Goal: Information Seeking & Learning: Understand process/instructions

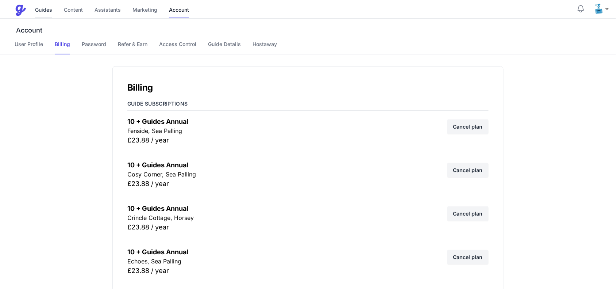
click at [46, 9] on link "Guides" at bounding box center [43, 11] width 17 height 16
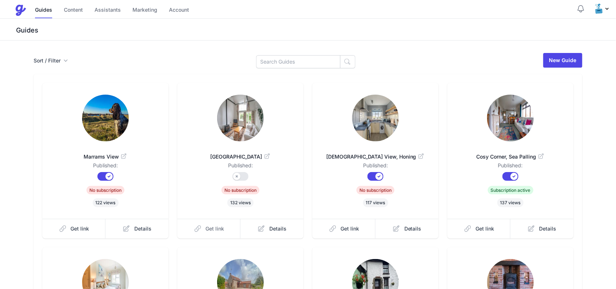
click at [223, 230] on span "Get link" at bounding box center [215, 228] width 19 height 7
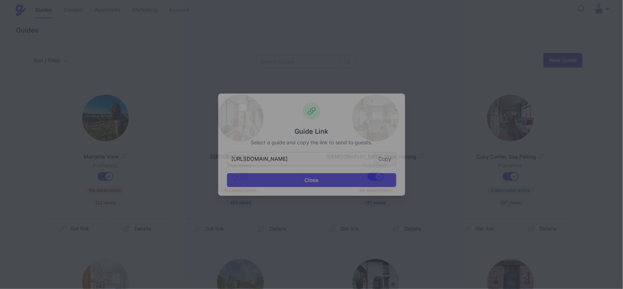
click at [389, 158] on button "Copy" at bounding box center [385, 159] width 22 height 14
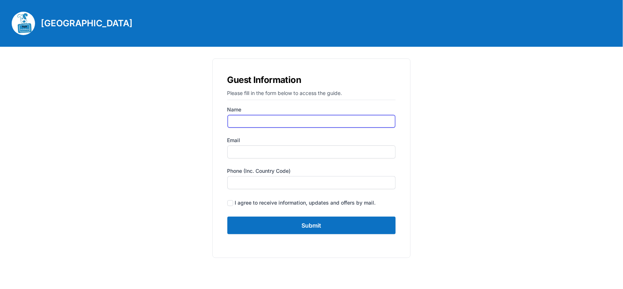
drag, startPoint x: 260, startPoint y: 122, endPoint x: 262, endPoint y: 127, distance: 5.2
click at [260, 122] on input "Name" at bounding box center [311, 121] width 169 height 13
type input "[PERSON_NAME]"
type input "[PERSON_NAME][EMAIL_ADDRESS][DOMAIN_NAME]"
type input "07935375899"
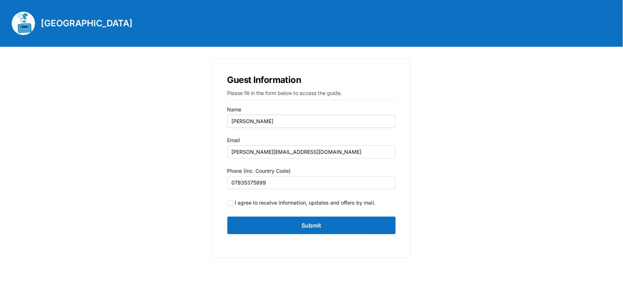
click at [294, 211] on form "Name [PERSON_NAME] Email [PERSON_NAME][EMAIL_ADDRESS][DOMAIN_NAME] Phone (inc. …" at bounding box center [311, 170] width 169 height 128
click at [294, 219] on input "Submit" at bounding box center [311, 225] width 169 height 18
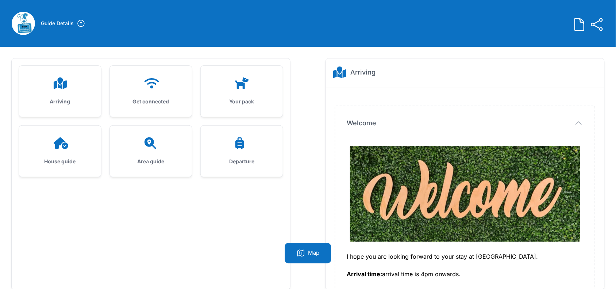
click at [51, 73] on div "Arriving" at bounding box center [60, 91] width 82 height 51
click at [55, 87] on icon at bounding box center [60, 83] width 13 height 12
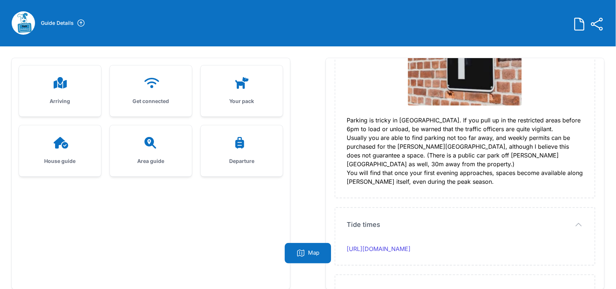
scroll to position [2093, 0]
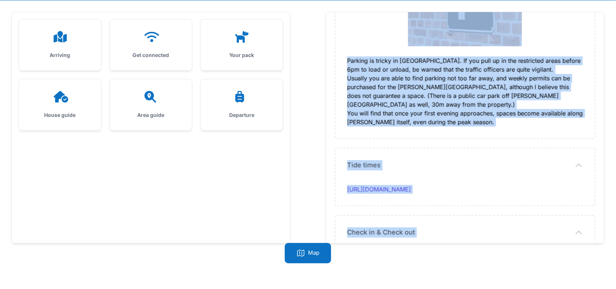
drag, startPoint x: 346, startPoint y: 118, endPoint x: 438, endPoint y: 222, distance: 139.1
copy div "I hope you are looking forward to your stay at Chapel Barn. Arrival time: arriv…"
click at [153, 32] on icon at bounding box center [152, 37] width 15 height 10
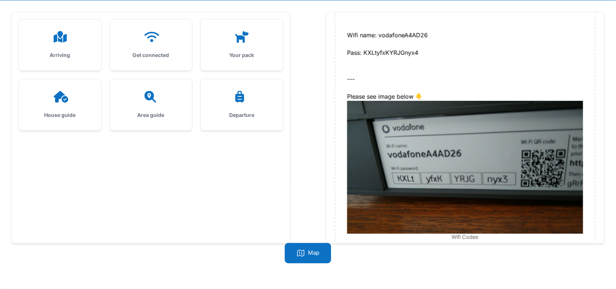
scroll to position [216, 0]
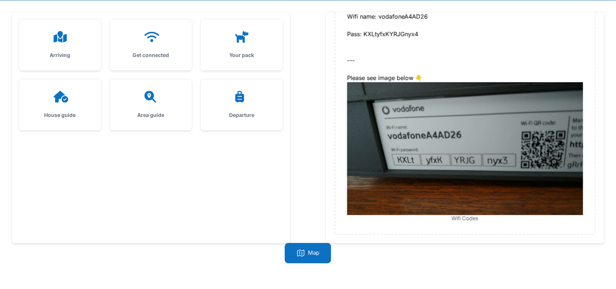
drag, startPoint x: 342, startPoint y: 72, endPoint x: 480, endPoint y: 221, distance: 203.2
click at [480, 221] on div "Wifi codes📱 Wifi codes📱 Wifi name: vodafoneA4AD26 Pass: KXLtyfxKYRJGnyx4 --- Pl…" at bounding box center [464, 39] width 259 height 390
copy div "Wifi codes📱 Wifi name: vodafoneA4AD26 Pass: KXLtyfxKYRJGnyx4 --- Please see ima…"
click at [248, 38] on icon at bounding box center [242, 37] width 18 height 12
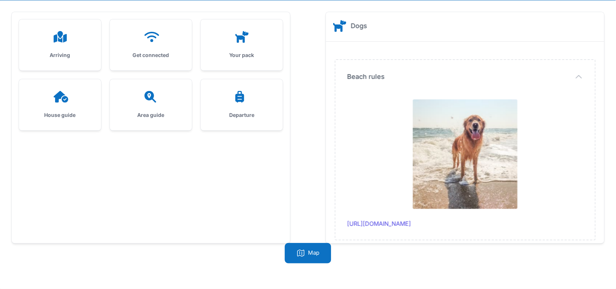
click at [154, 99] on icon at bounding box center [151, 97] width 18 height 12
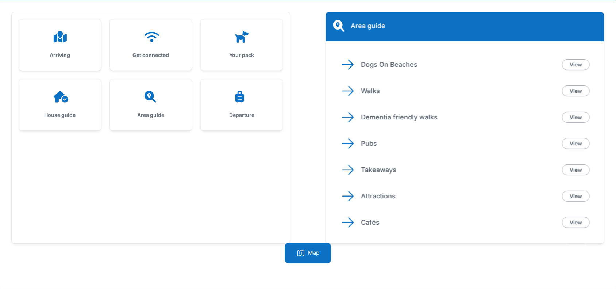
click at [70, 98] on div at bounding box center [60, 97] width 59 height 12
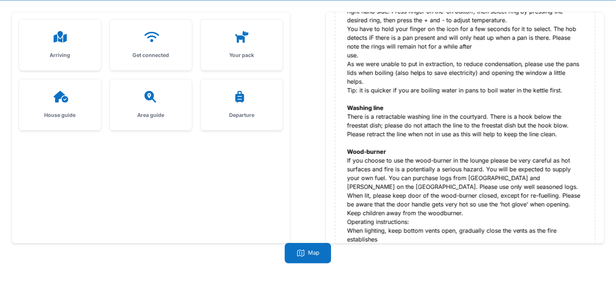
scroll to position [959, 0]
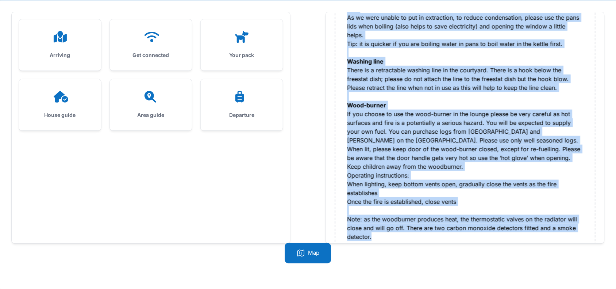
drag, startPoint x: 346, startPoint y: 99, endPoint x: 380, endPoint y: 229, distance: 134.0
copy div "Please do not smoke inside the house, if you smoke in the courtyard please empt…"
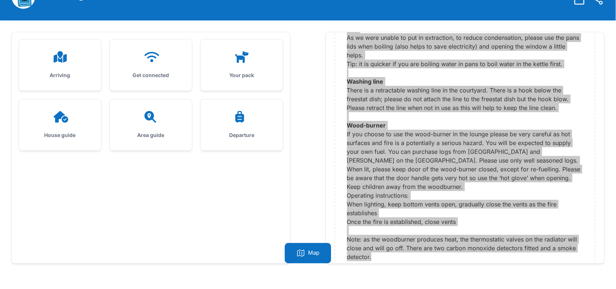
scroll to position [0, 0]
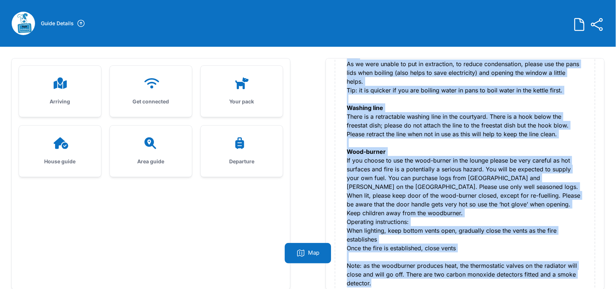
click at [141, 141] on div at bounding box center [151, 143] width 59 height 12
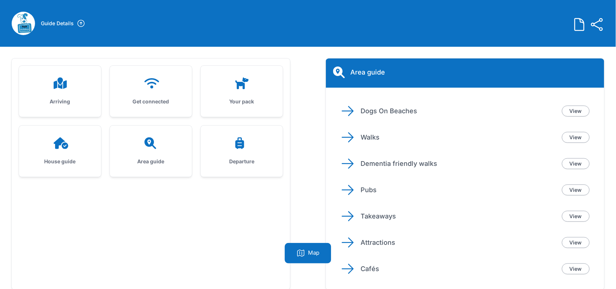
click at [238, 70] on div "Your pack" at bounding box center [242, 91] width 82 height 51
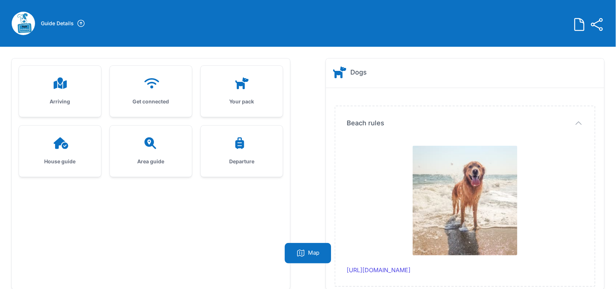
click at [159, 143] on icon at bounding box center [151, 143] width 18 height 12
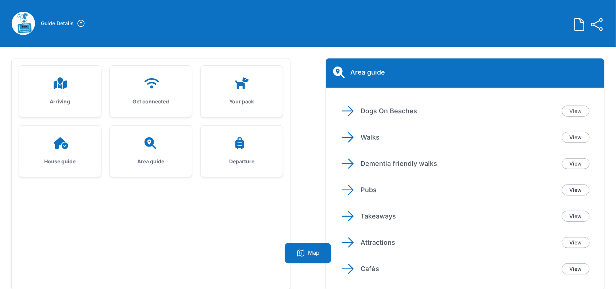
click at [577, 107] on link "View" at bounding box center [576, 110] width 28 height 11
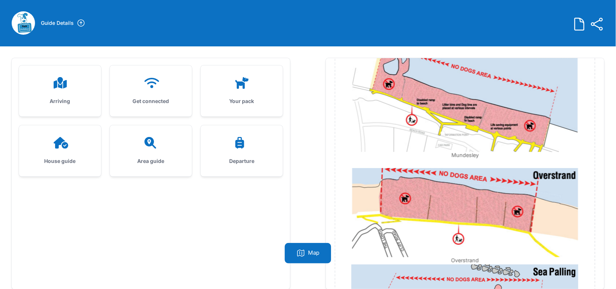
scroll to position [46, 0]
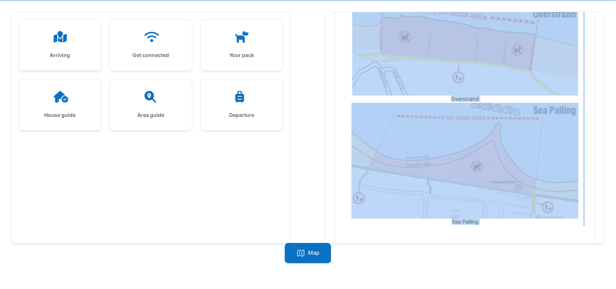
drag, startPoint x: 344, startPoint y: 121, endPoint x: 445, endPoint y: 220, distance: 141.7
copy div "Beach Dog Restrictions Dogs are welcome in North Norfolk. Between 1st May and 3…"
click at [236, 36] on icon at bounding box center [242, 37] width 18 height 12
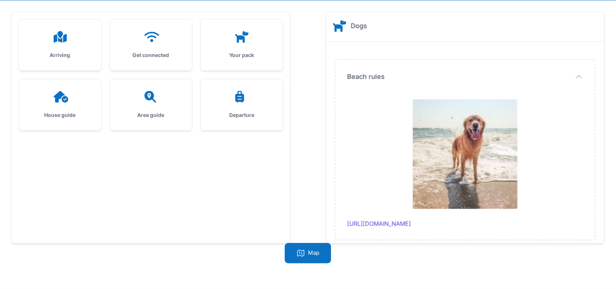
click at [154, 109] on div "Area guide" at bounding box center [151, 104] width 82 height 51
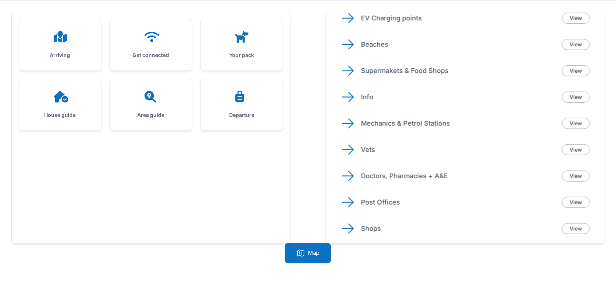
scroll to position [28, 0]
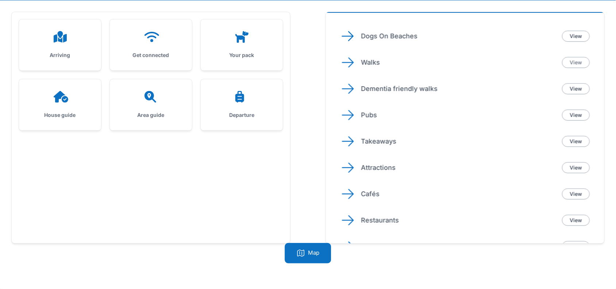
click at [579, 59] on link "View" at bounding box center [576, 62] width 28 height 11
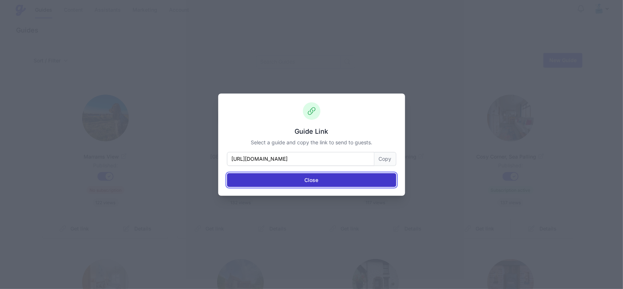
click at [300, 178] on button "Close" at bounding box center [311, 180] width 169 height 14
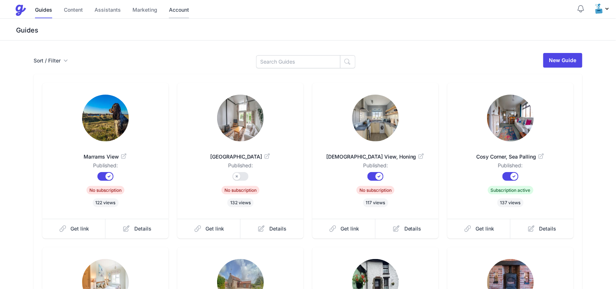
click at [176, 8] on link "Account" at bounding box center [179, 11] width 20 height 16
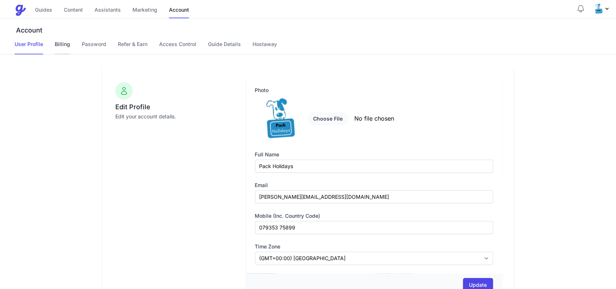
click at [61, 46] on link "Billing" at bounding box center [62, 48] width 15 height 14
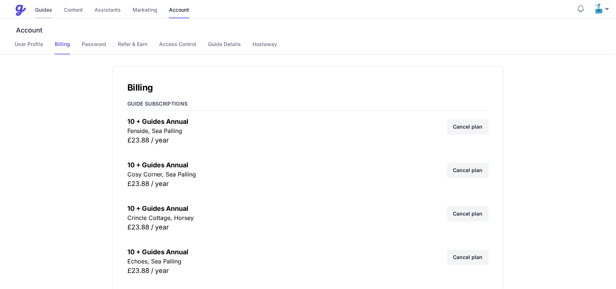
click at [40, 8] on link "Guides" at bounding box center [43, 11] width 17 height 16
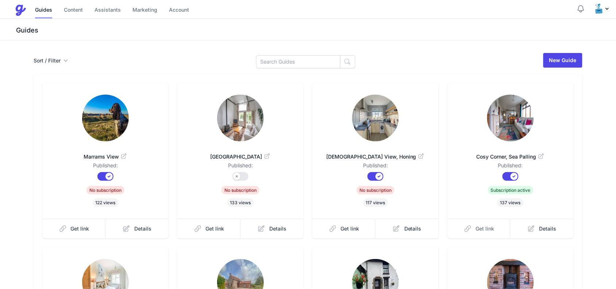
click at [481, 229] on span "Get link" at bounding box center [485, 228] width 19 height 7
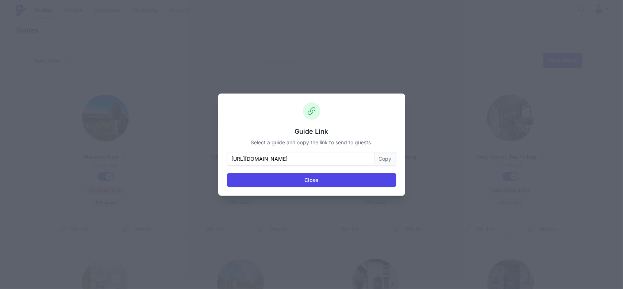
click at [389, 158] on button "Copy" at bounding box center [385, 159] width 22 height 14
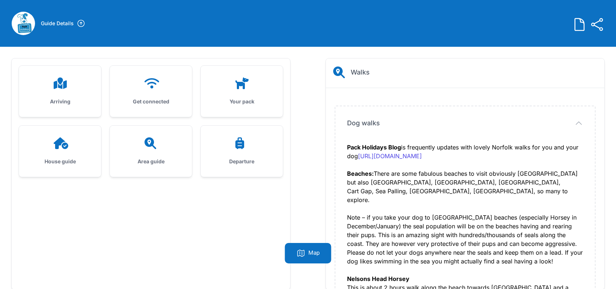
scroll to position [46, 0]
